Goal: Communication & Community: Answer question/provide support

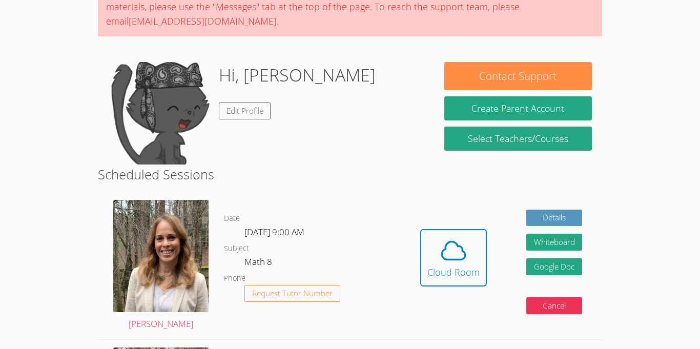
scroll to position [105, 0]
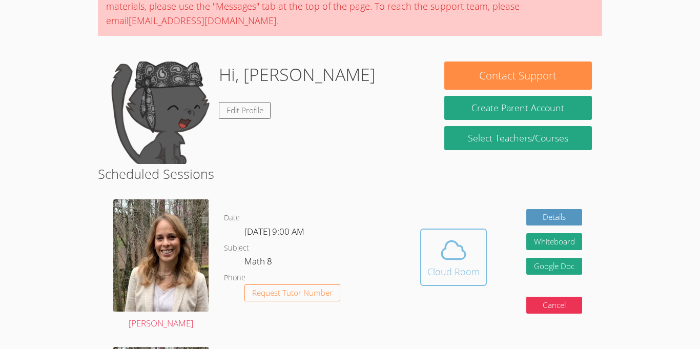
click at [463, 257] on icon at bounding box center [453, 250] width 29 height 29
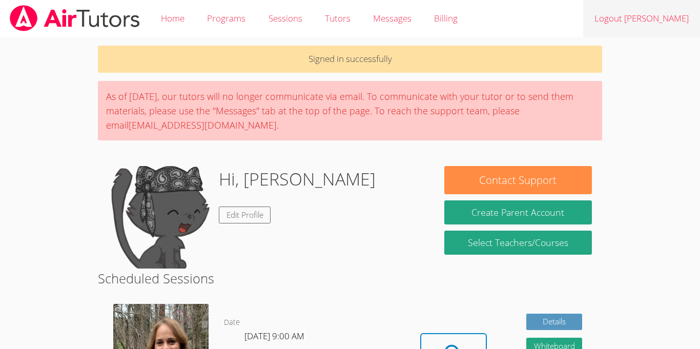
click at [642, 11] on link "Logout Jean Dawensky" at bounding box center [642, 18] width 117 height 37
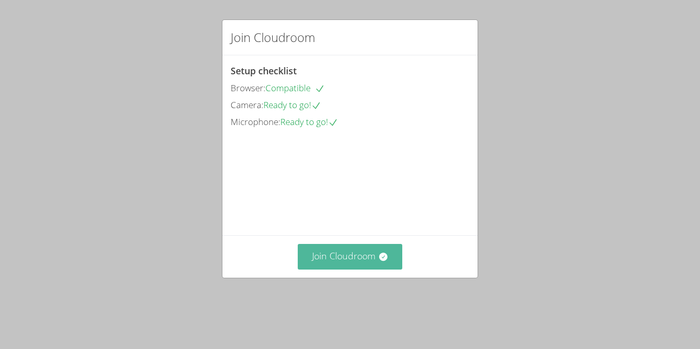
click at [377, 269] on button "Join Cloudroom" at bounding box center [350, 256] width 105 height 25
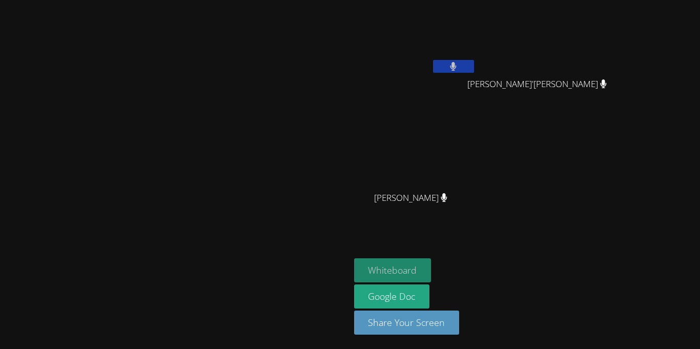
click at [432, 268] on button "Whiteboard" at bounding box center [392, 270] width 77 height 24
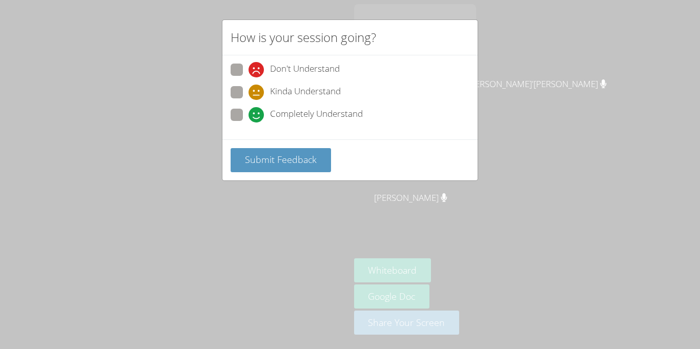
click at [249, 123] on span at bounding box center [249, 123] width 0 height 0
click at [249, 109] on input "Completely Understand" at bounding box center [253, 113] width 9 height 9
radio input "true"
click at [246, 151] on button "Submit Feedback" at bounding box center [281, 160] width 101 height 24
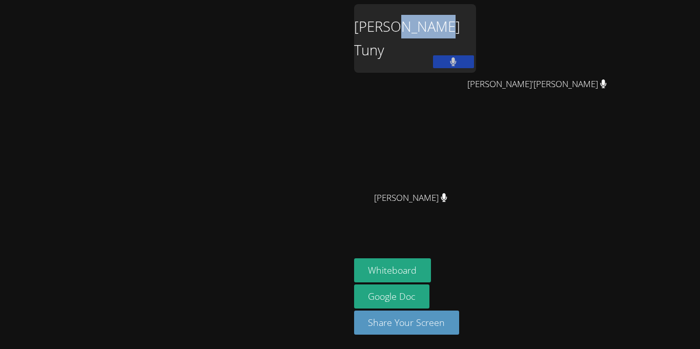
drag, startPoint x: 492, startPoint y: 26, endPoint x: 536, endPoint y: 31, distance: 44.9
click at [476, 31] on div "Jean Dawensky Tuny" at bounding box center [415, 38] width 122 height 69
click at [476, 32] on div "Jean Dawensky Tuny" at bounding box center [415, 38] width 122 height 69
drag, startPoint x: 546, startPoint y: 29, endPoint x: 457, endPoint y: 51, distance: 92.0
click at [457, 51] on div "Jean Dawensky Tuny" at bounding box center [415, 38] width 122 height 69
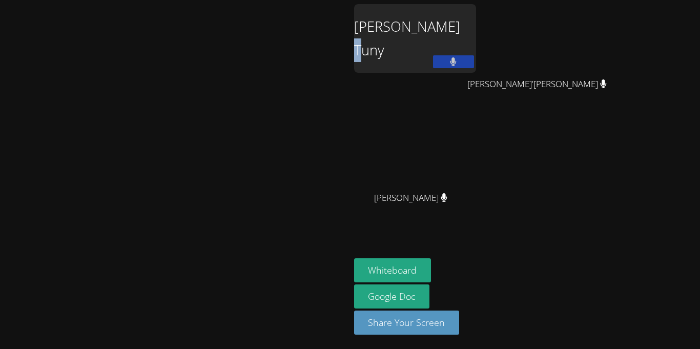
click at [476, 32] on div "Jean Dawensky Tuny" at bounding box center [415, 38] width 122 height 69
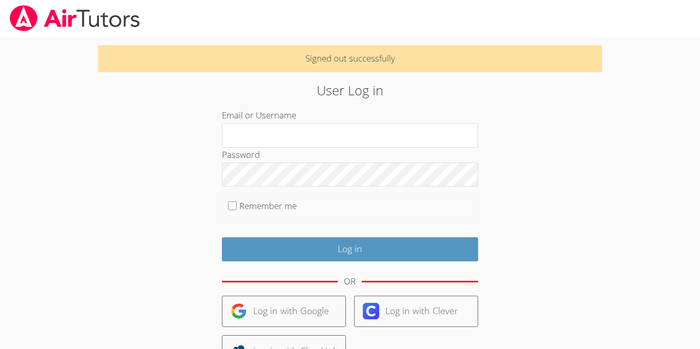
type input "h"
type input "j"
type input "[PERSON_NAME]"
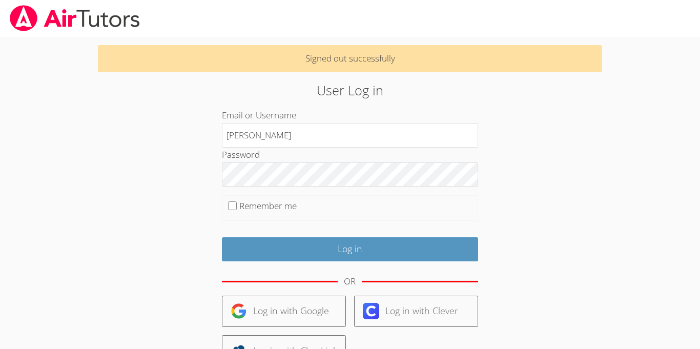
click at [252, 208] on label "Remember me" at bounding box center [267, 206] width 57 height 12
click at [237, 208] on input "Remember me" at bounding box center [232, 206] width 9 height 9
checkbox input "true"
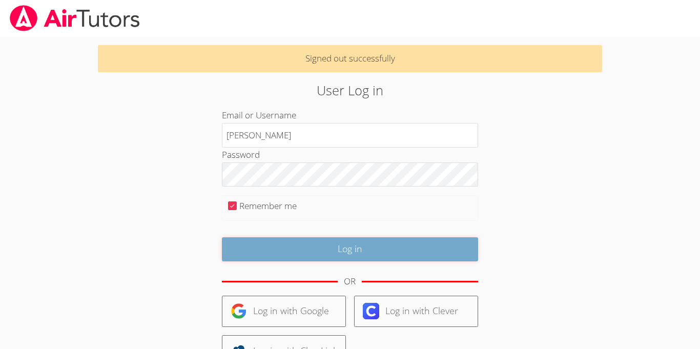
click at [245, 242] on input "Log in" at bounding box center [350, 249] width 256 height 24
